Goal: Task Accomplishment & Management: Manage account settings

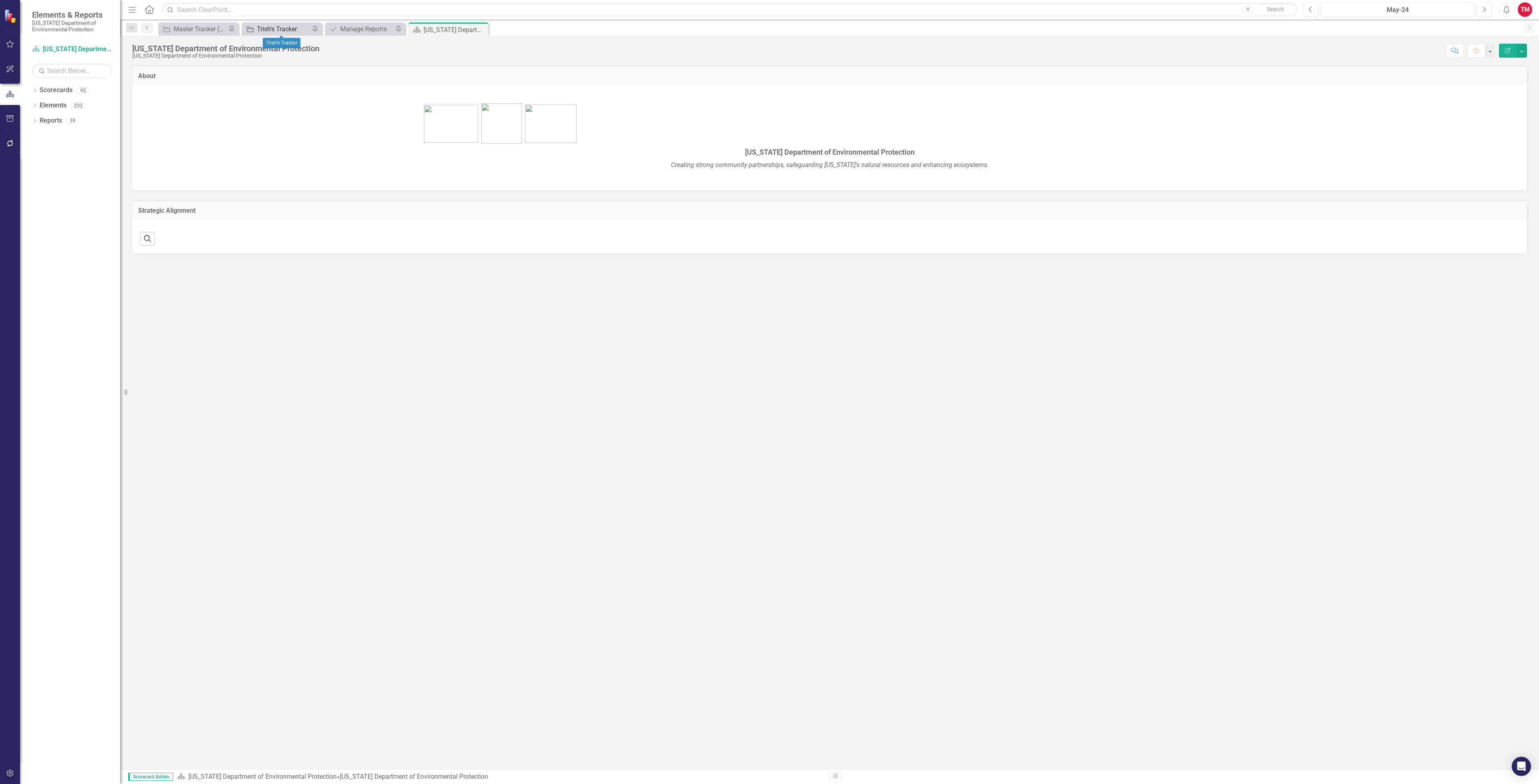
click at [300, 28] on div "Trish's Tracker" at bounding box center [284, 29] width 53 height 10
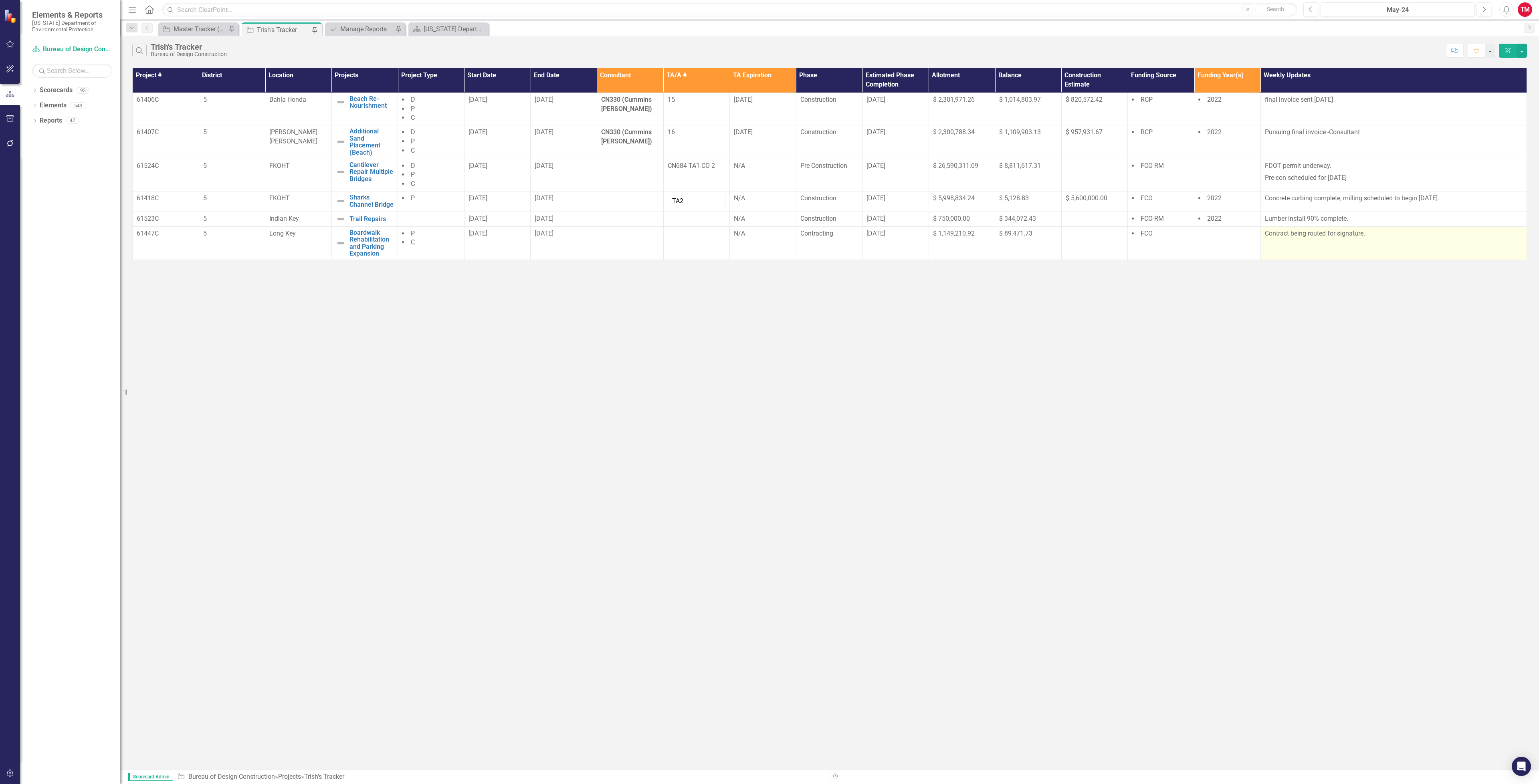
click at [1334, 241] on td "Contract being routed for signature." at bounding box center [1393, 243] width 266 height 33
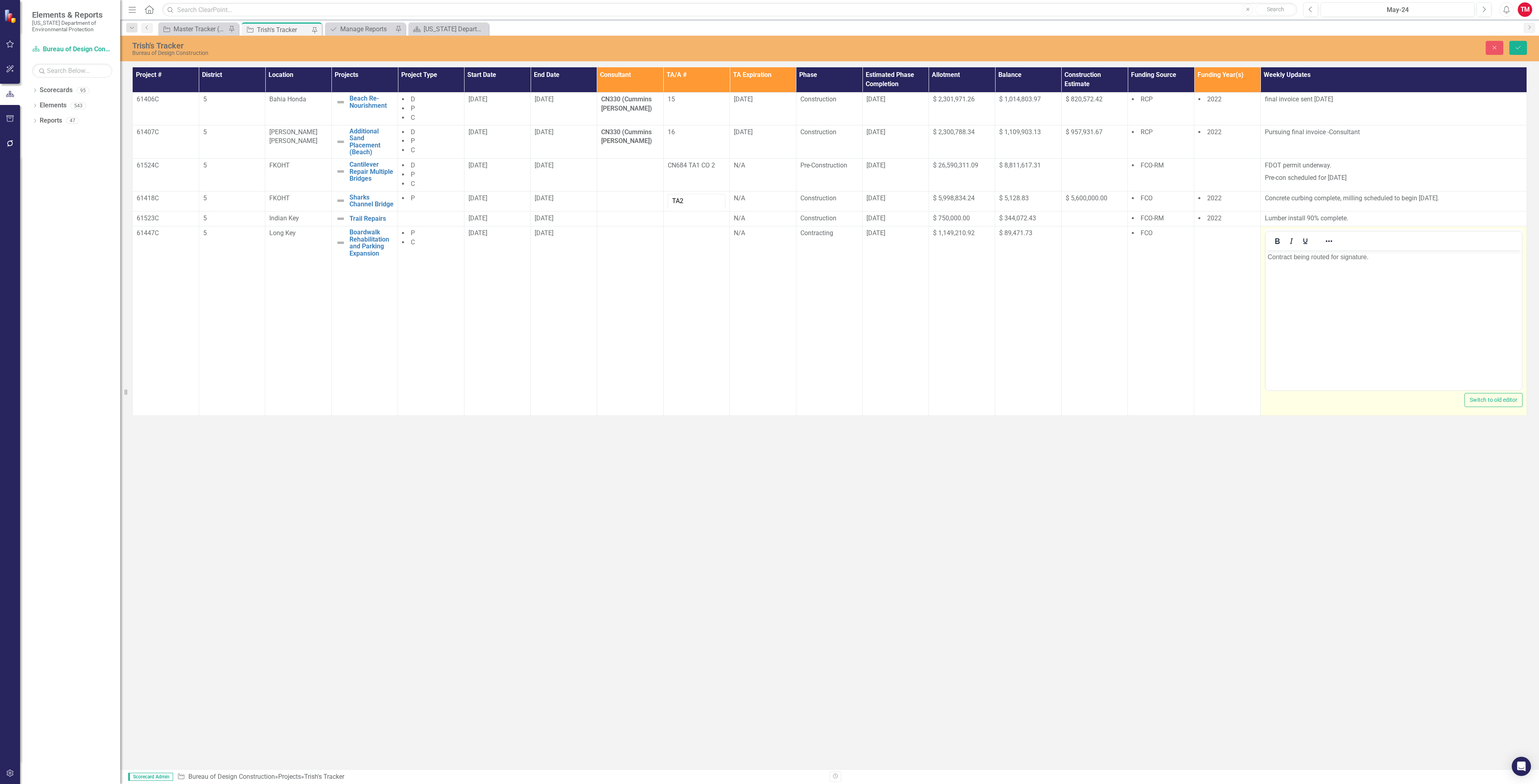
click at [1366, 259] on p "Contract being routed for signature." at bounding box center [1393, 256] width 252 height 9
click at [1518, 50] on icon "Save" at bounding box center [1518, 48] width 7 height 6
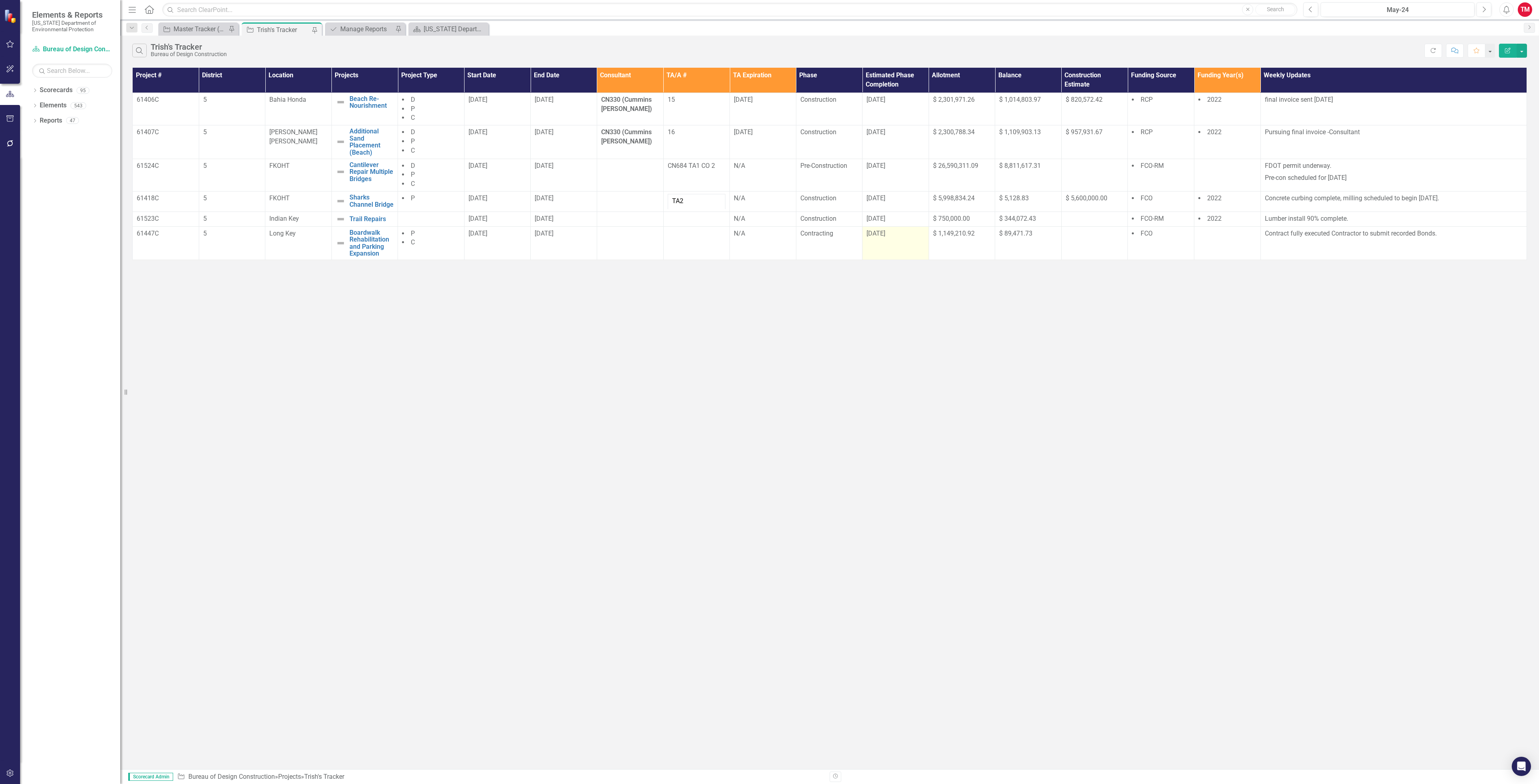
click at [892, 248] on td "[DATE]" at bounding box center [896, 243] width 66 height 33
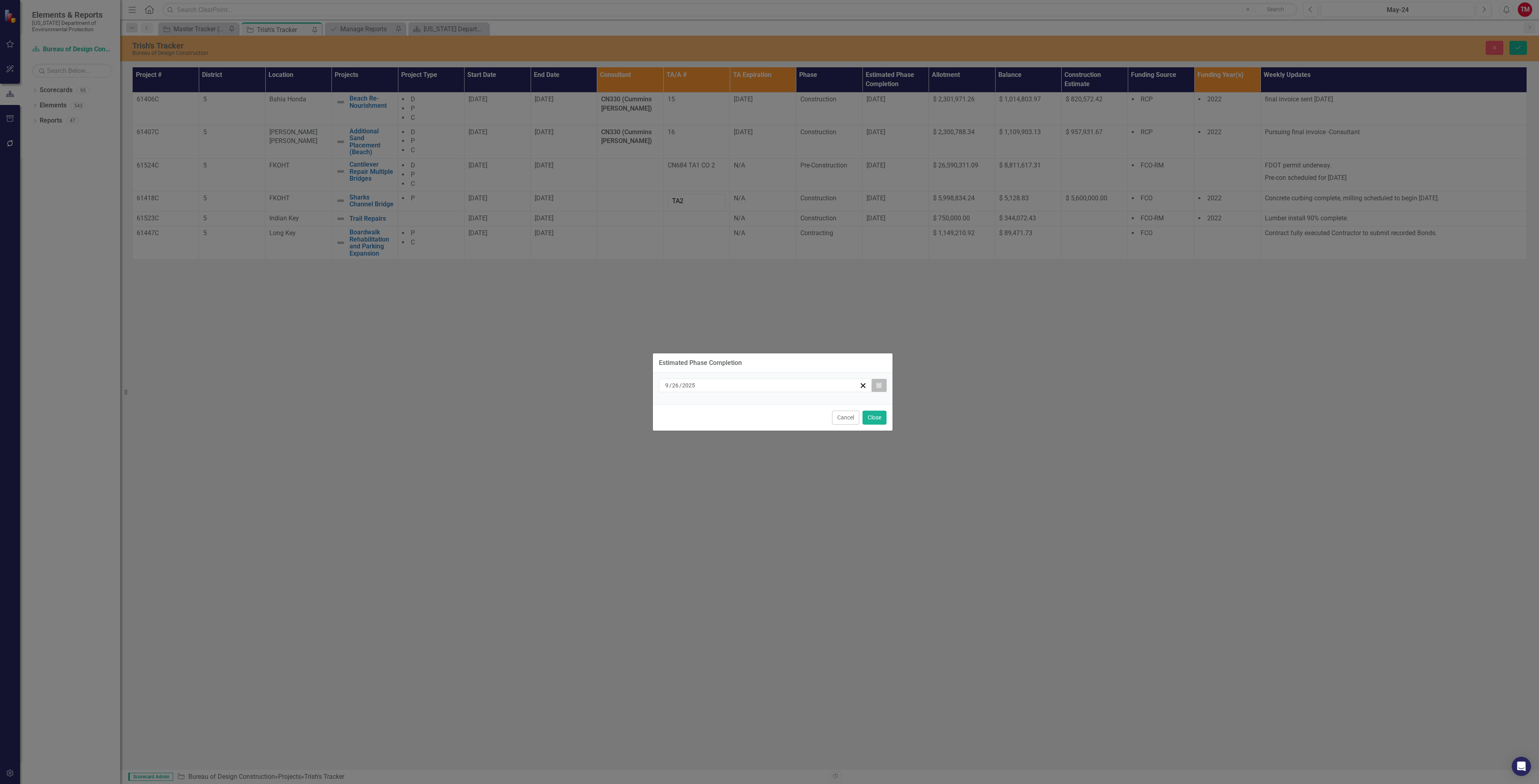
click at [878, 387] on icon "button" at bounding box center [879, 384] width 5 height 6
click at [804, 407] on button "›" at bounding box center [808, 406] width 18 height 18
click at [728, 408] on button "‹" at bounding box center [722, 406] width 18 height 18
click at [806, 476] on abbr "26" at bounding box center [805, 476] width 7 height 7
click at [877, 421] on button "Close" at bounding box center [874, 417] width 24 height 14
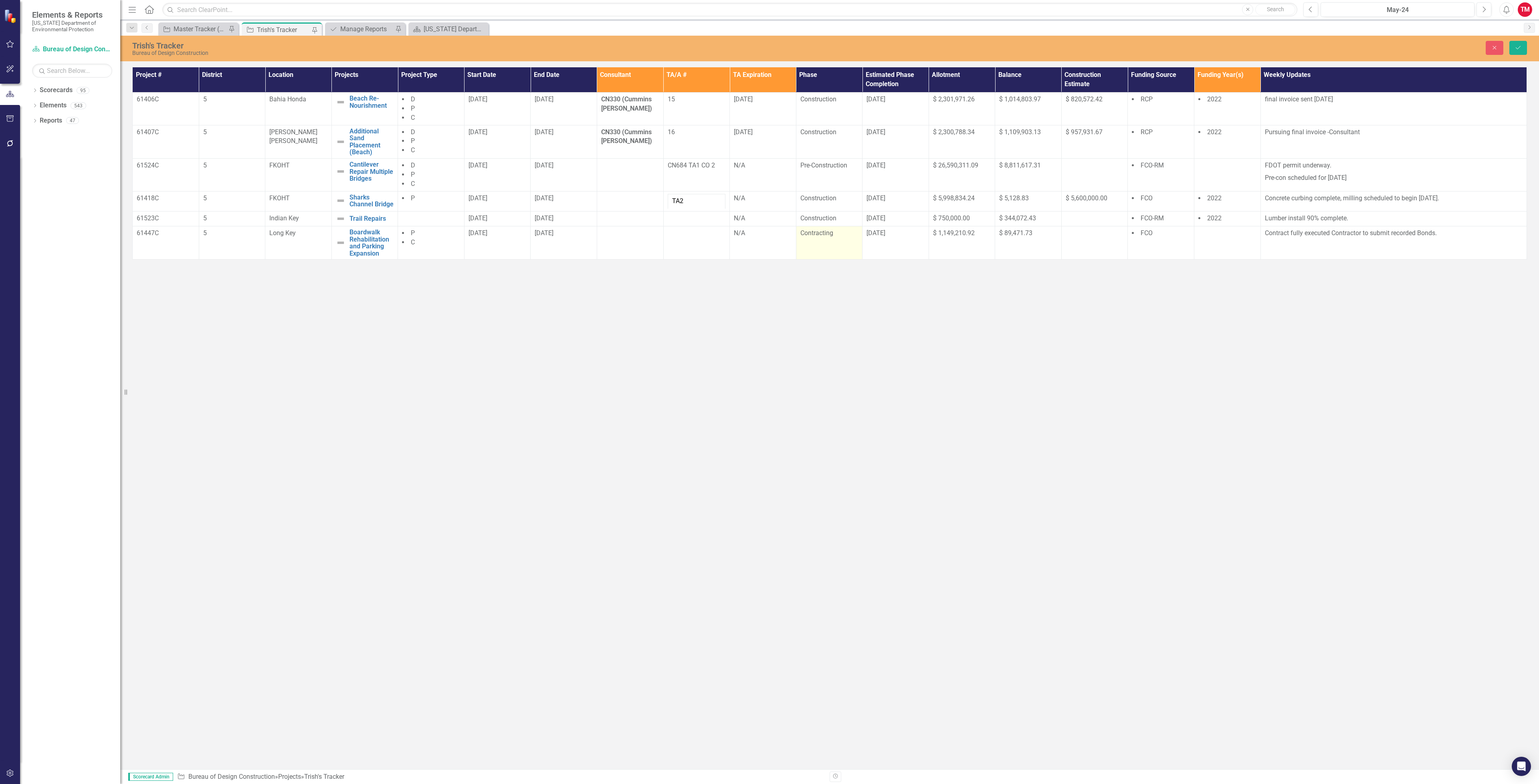
click at [839, 245] on td "Contracting" at bounding box center [829, 243] width 66 height 33
click at [846, 239] on icon "Expand" at bounding box center [850, 236] width 8 height 7
click at [833, 302] on div "Pre-Construction" at bounding box center [834, 306] width 51 height 9
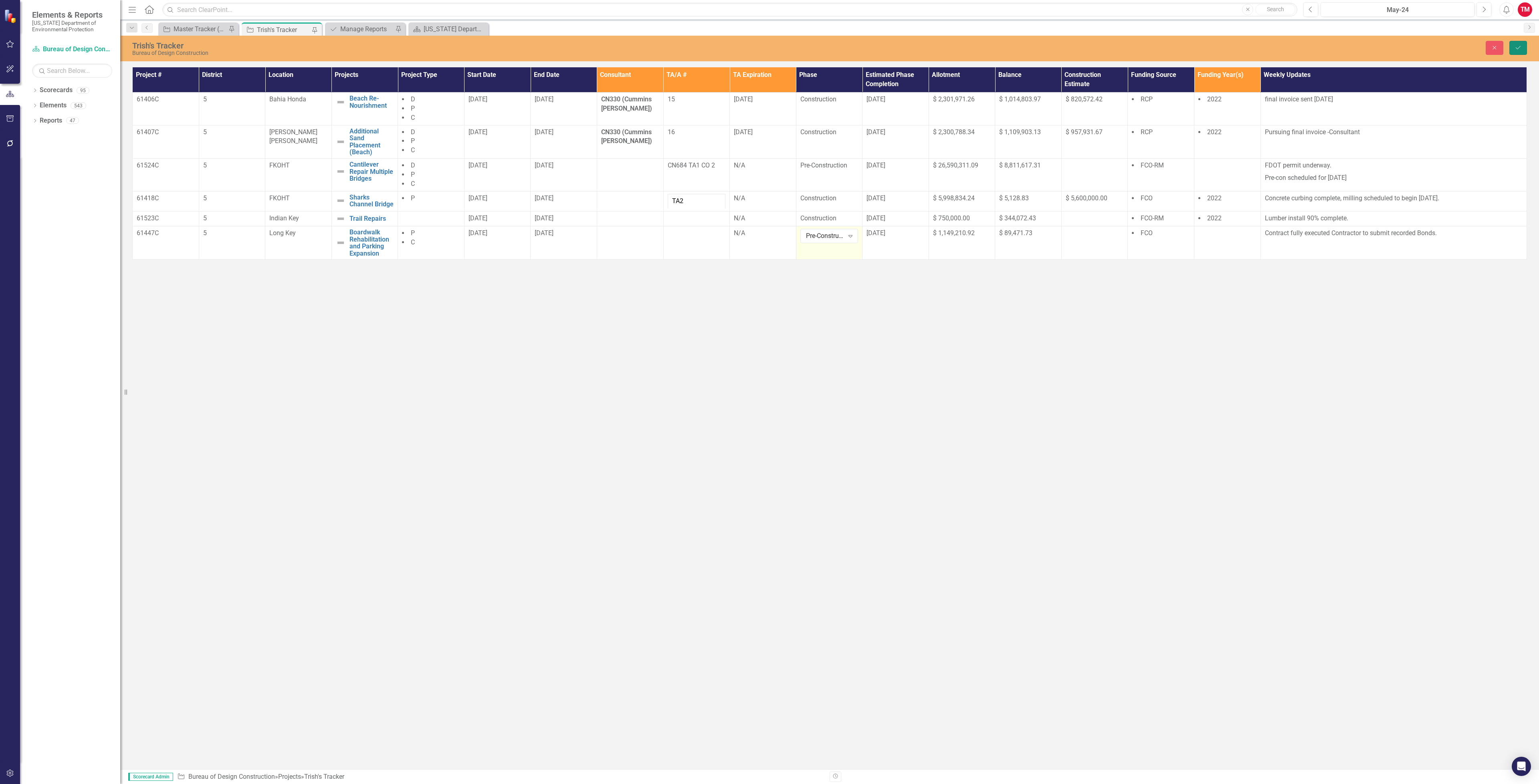
click at [1525, 46] on button "Save" at bounding box center [1518, 48] width 18 height 14
